Goal: Find specific page/section: Find specific page/section

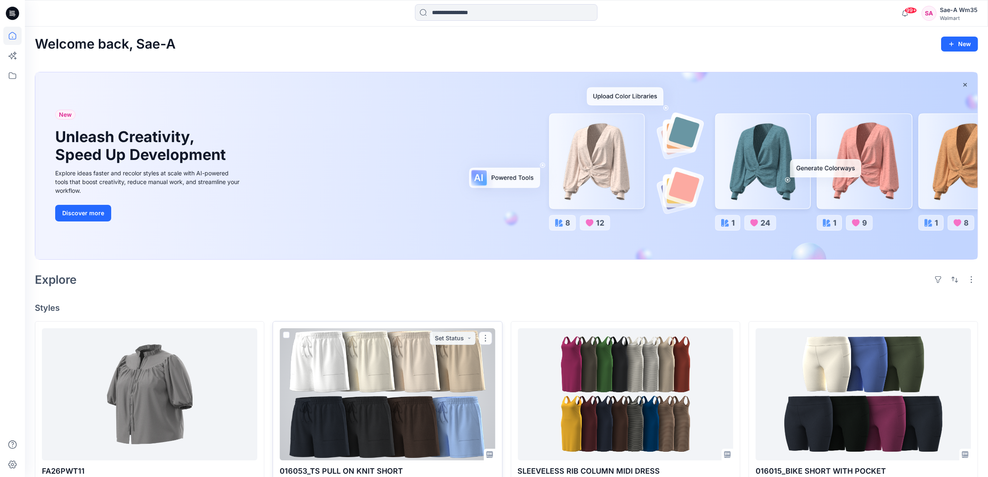
click at [396, 386] on div at bounding box center [387, 394] width 215 height 132
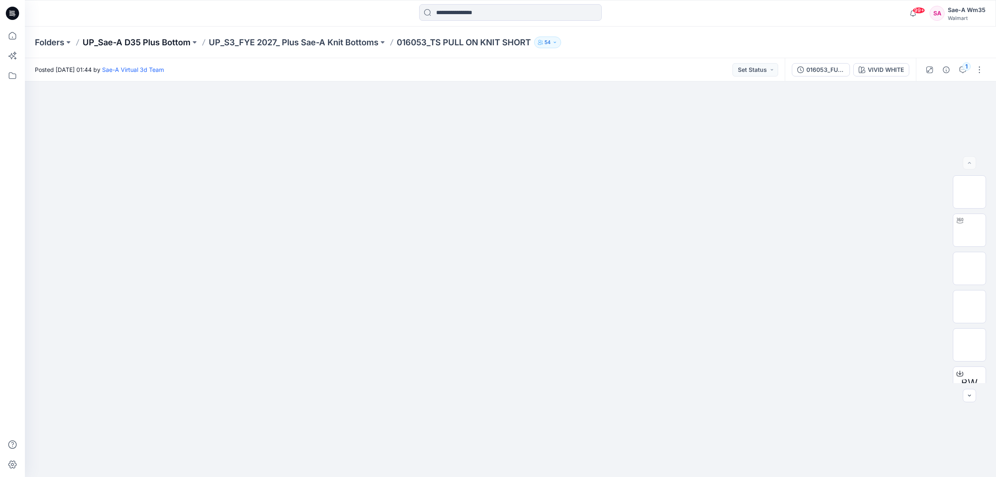
click at [133, 42] on p "UP_Sae-A D35 Plus Bottom" at bounding box center [137, 43] width 108 height 12
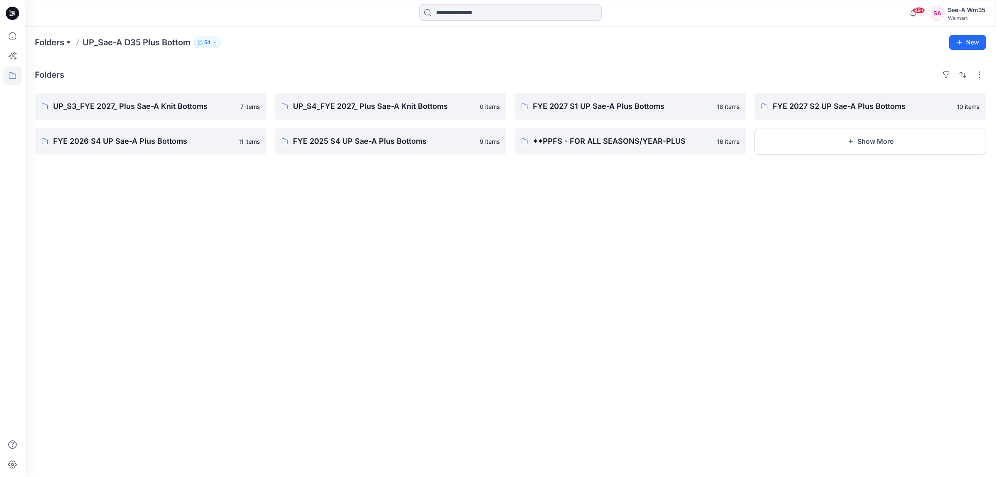
click at [65, 40] on button at bounding box center [68, 43] width 8 height 12
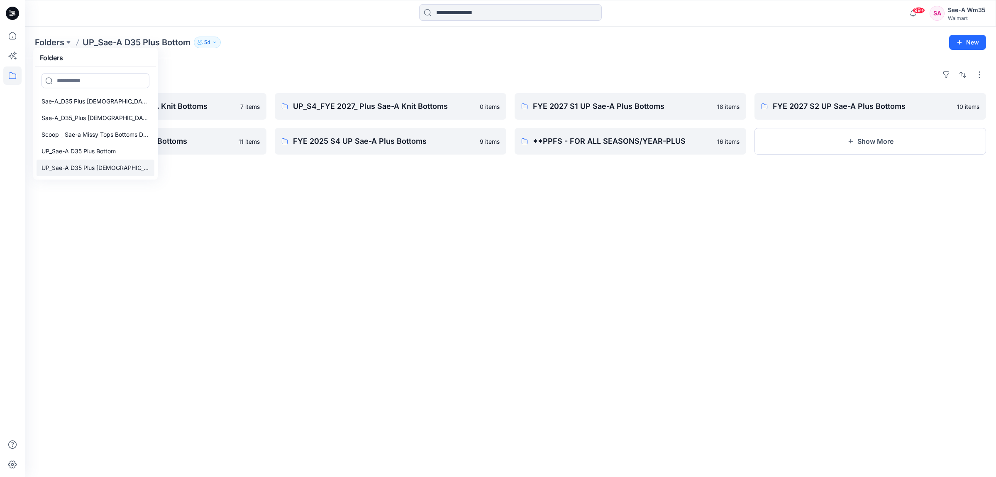
click at [75, 169] on p "UP_Sae-A D35 Plus [DEMOGRAPHIC_DATA] Top" at bounding box center [96, 168] width 108 height 10
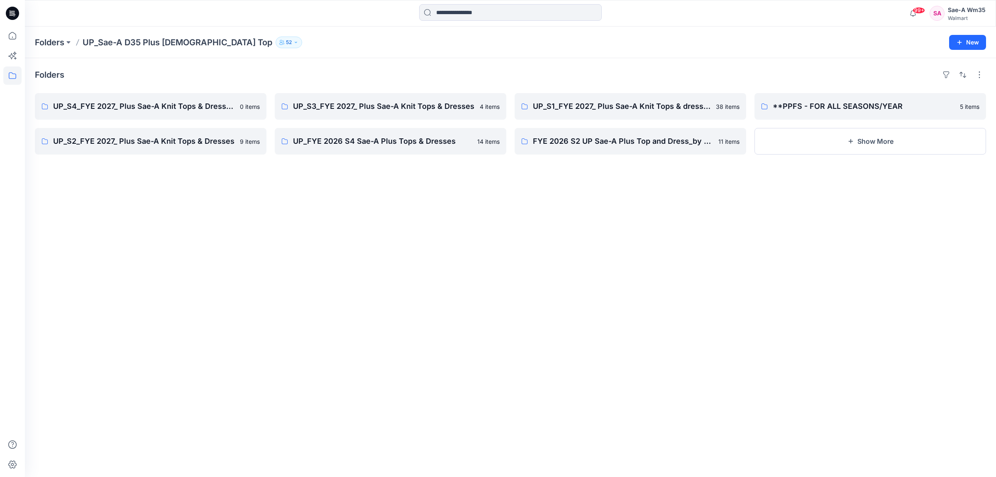
drag, startPoint x: 392, startPoint y: 386, endPoint x: 367, endPoint y: 441, distance: 59.8
click at [392, 399] on div "Folders UP_S4_FYE 2027_ Plus Sae-A Knit Tops & Dresses & 0 items UP_S2_FYE 2027…" at bounding box center [510, 267] width 971 height 418
